Goal: Find contact information: Find contact information

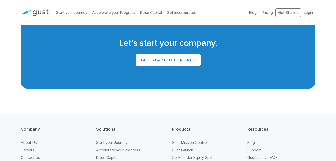
scroll to position [2258, 0]
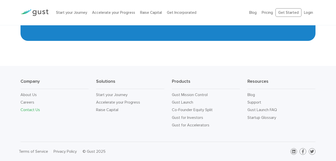
click at [35, 111] on link "Contact Us" at bounding box center [31, 109] width 20 height 5
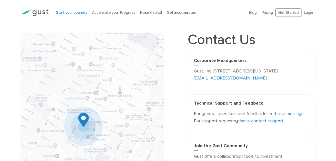
click at [83, 14] on link "Start your Journey" at bounding box center [71, 12] width 31 height 5
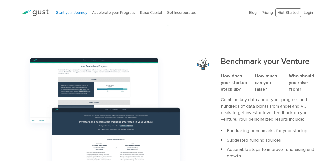
scroll to position [150, 0]
